Goal: Transaction & Acquisition: Purchase product/service

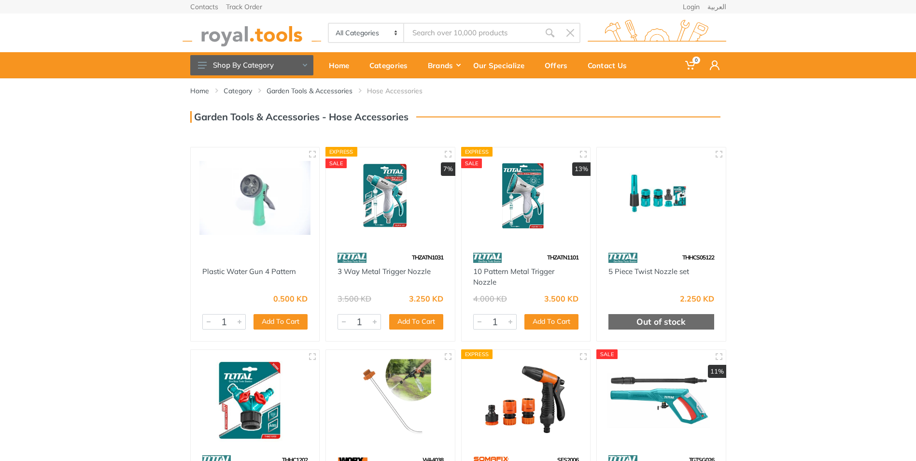
drag, startPoint x: 243, startPoint y: 205, endPoint x: 140, endPoint y: 209, distance: 103.4
click at [140, 209] on div "Home Category Garden Tools & Accessories Hose Accessories" at bounding box center [458, 323] width 916 height 490
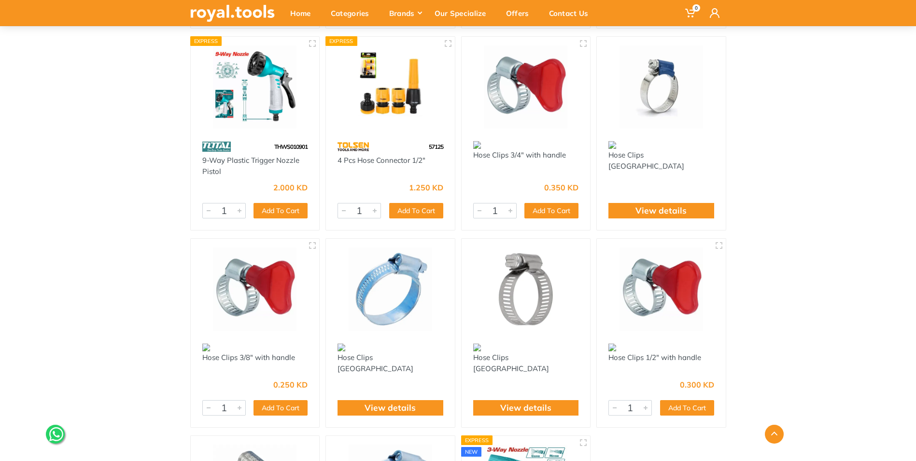
scroll to position [918, 0]
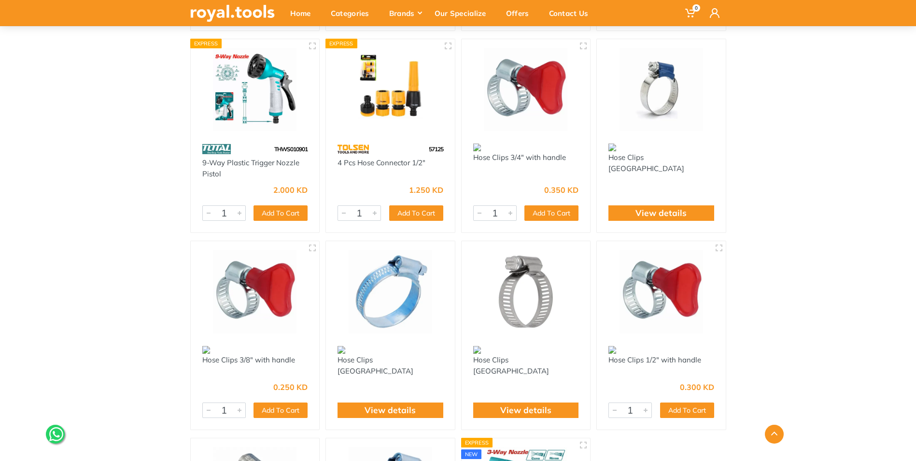
click at [262, 105] on img at bounding box center [255, 90] width 112 height 84
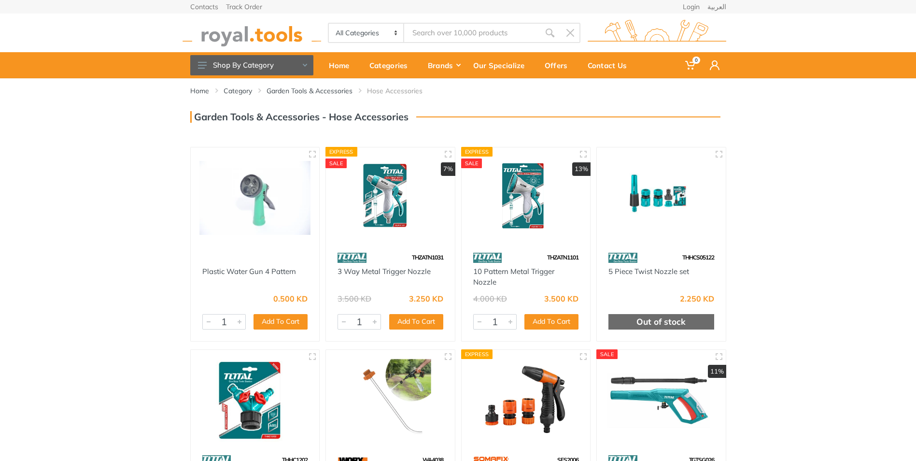
click at [256, 189] on img at bounding box center [255, 198] width 112 height 84
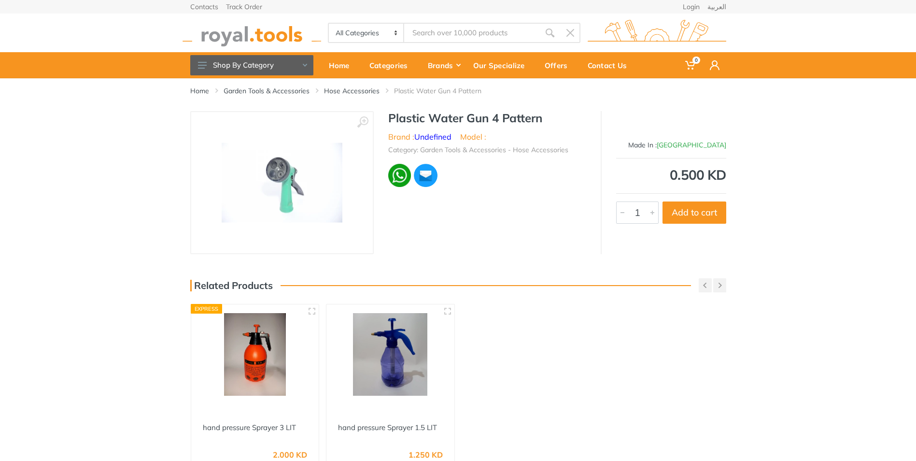
click at [301, 197] on img at bounding box center [282, 183] width 121 height 80
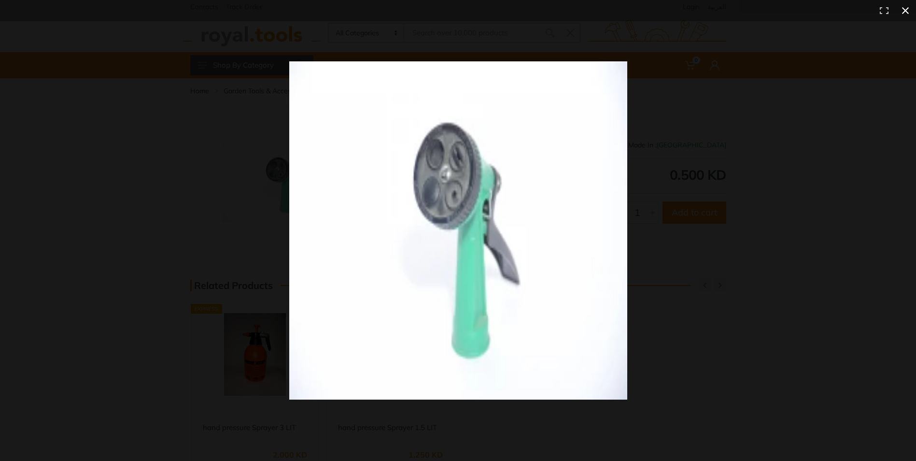
click at [908, 12] on button at bounding box center [905, 10] width 21 height 21
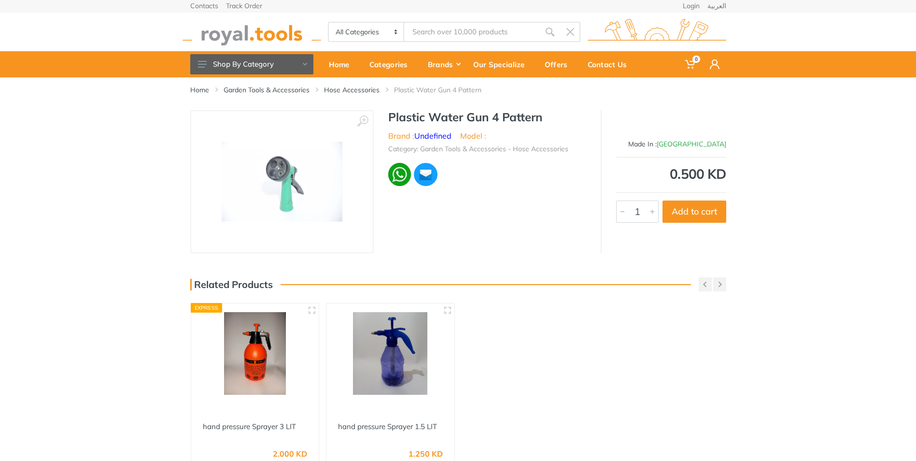
scroll to position [290, 0]
